Goal: Information Seeking & Learning: Compare options

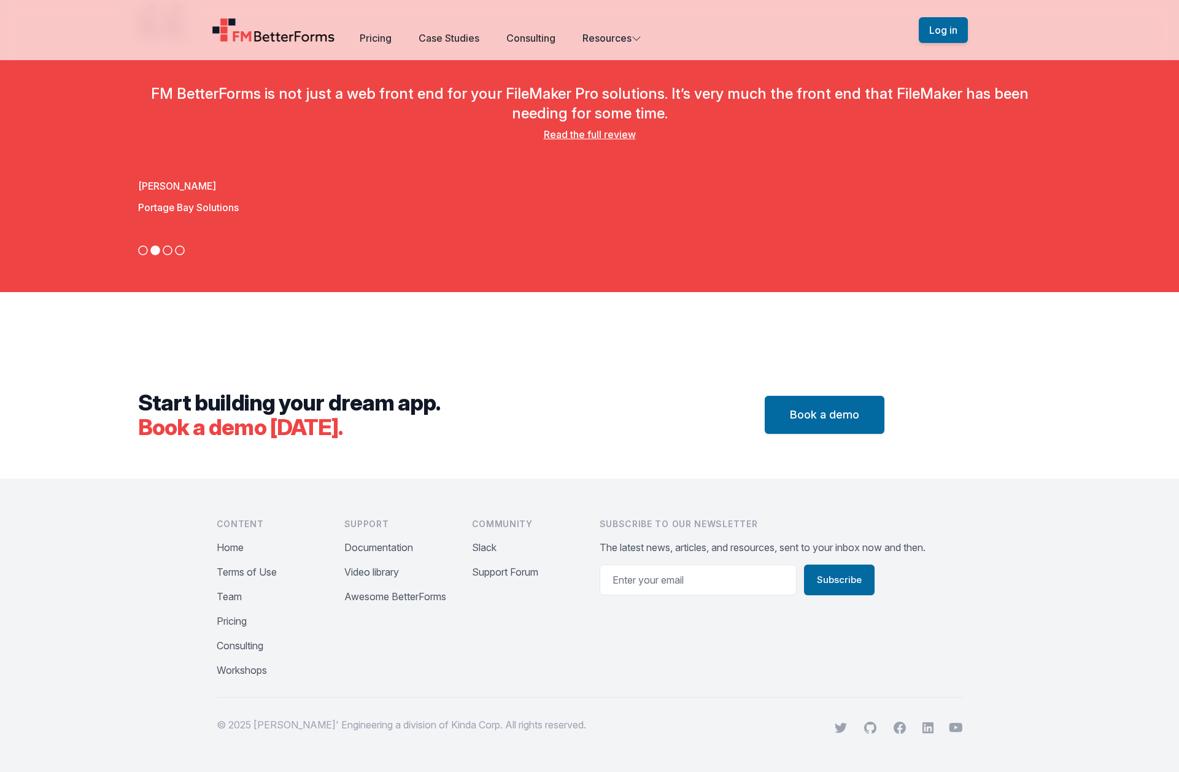
scroll to position [4212, 0]
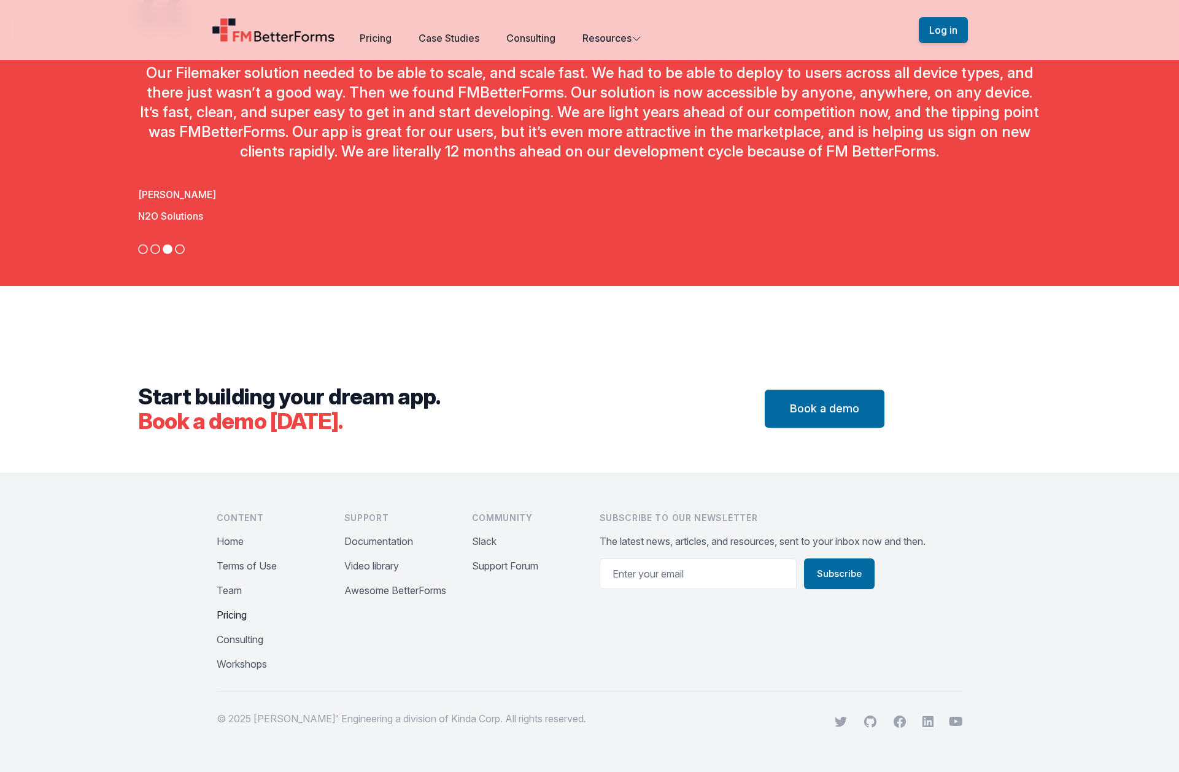
click at [238, 617] on button "Pricing" at bounding box center [232, 615] width 30 height 15
